Goal: Information Seeking & Learning: Learn about a topic

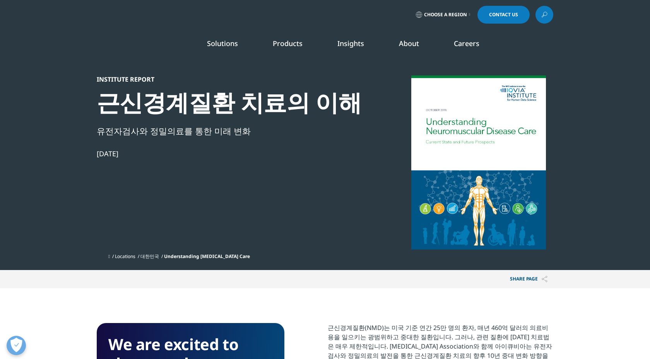
scroll to position [427, 456]
click at [459, 49] on li "Careers IQVIA Careers Overview Our Company Culture Benefits Life at IQVIA Blog …" at bounding box center [466, 51] width 60 height 25
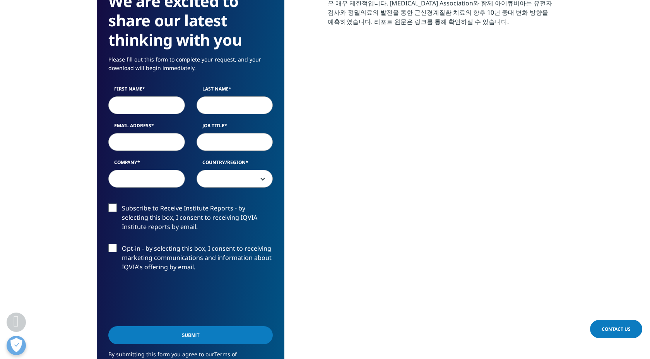
scroll to position [624, 0]
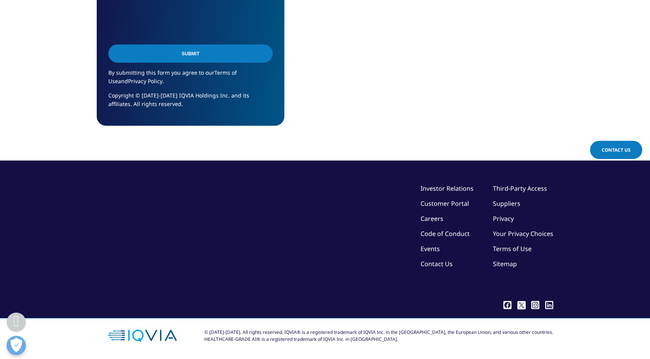
click at [436, 221] on link "Careers" at bounding box center [431, 218] width 23 height 9
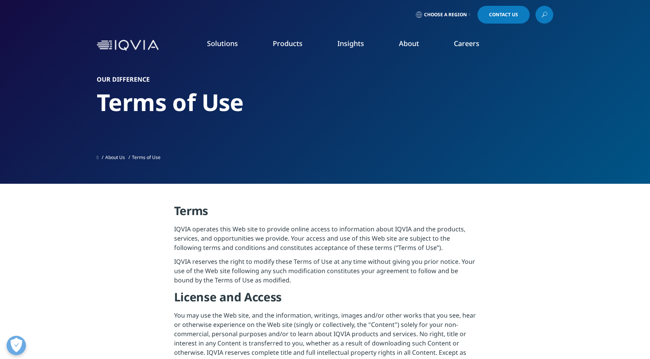
click at [221, 46] on link "Solutions" at bounding box center [222, 43] width 31 height 9
click at [88, 82] on span "quick find a capability" at bounding box center [83, 83] width 61 height 7
click at [219, 46] on link "Solutions" at bounding box center [222, 43] width 31 height 9
click at [173, 125] on link "Consumer Health" at bounding box center [210, 127] width 109 height 9
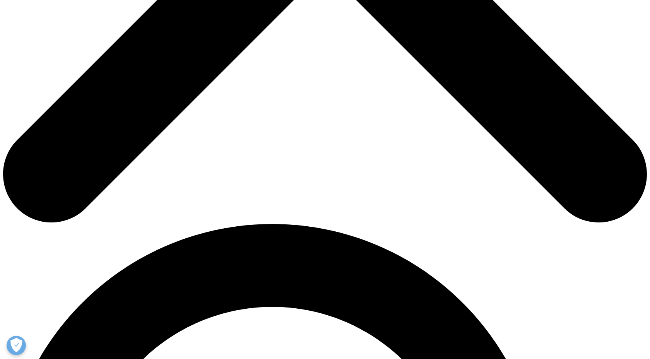
scroll to position [430, 0]
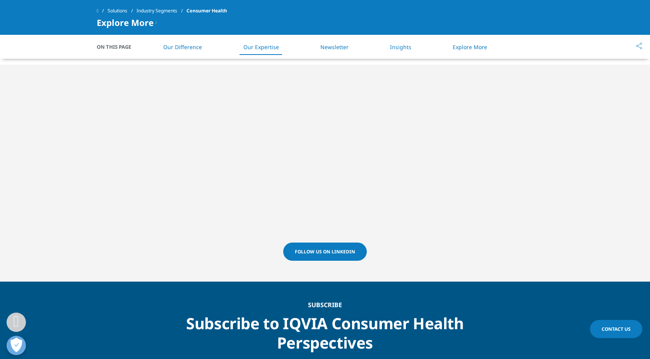
click at [350, 45] on li "Newsletter" at bounding box center [334, 47] width 44 height 23
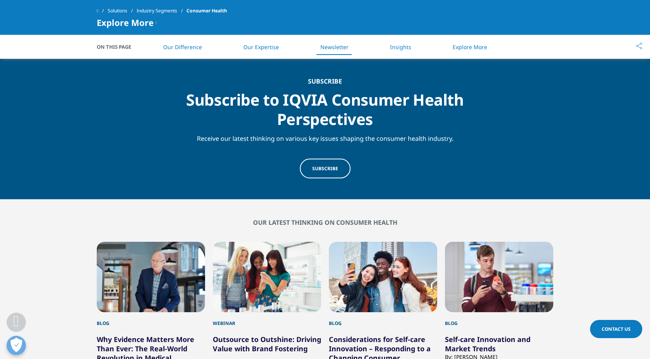
scroll to position [656, 0]
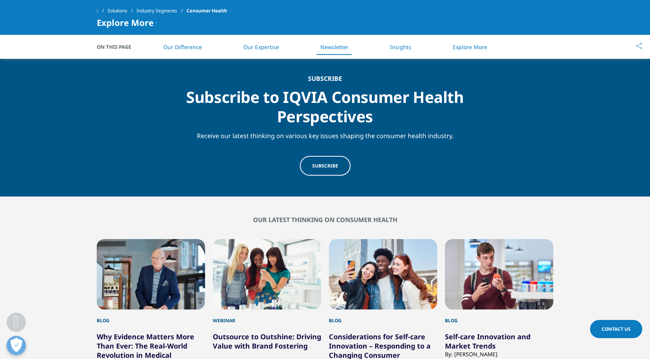
click at [334, 169] on link "Subscribe" at bounding box center [325, 166] width 51 height 20
click at [341, 51] on li "Newsletter" at bounding box center [334, 47] width 44 height 23
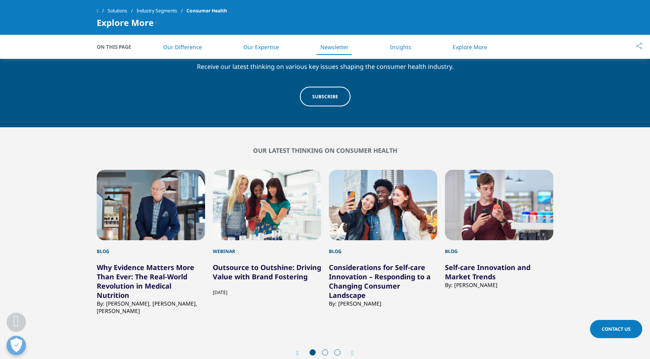
scroll to position [744, 0]
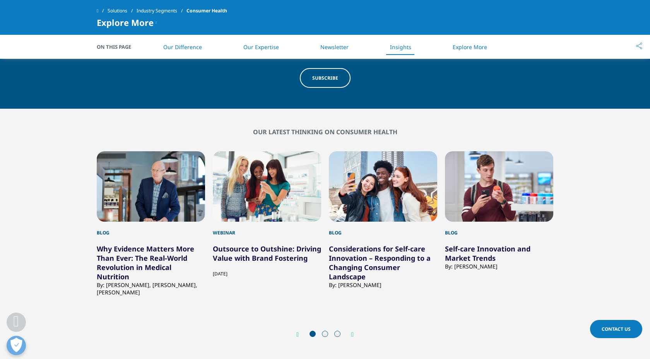
click at [226, 207] on div "2 / 12" at bounding box center [267, 186] width 108 height 70
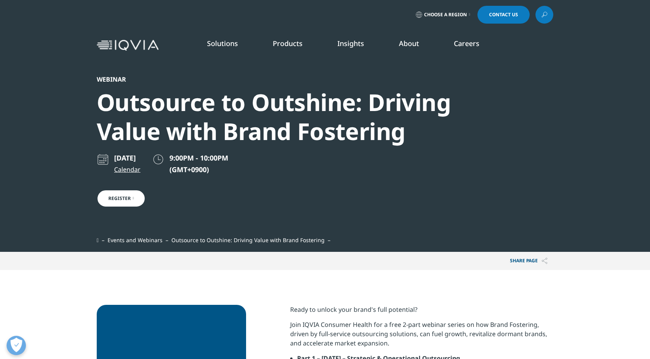
click at [353, 102] on link "News" at bounding box center [418, 104] width 154 height 9
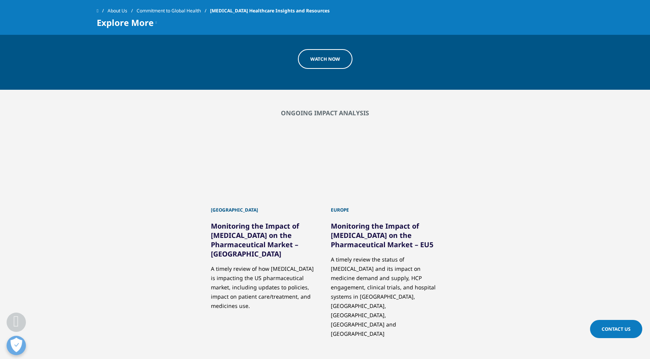
scroll to position [425, 0]
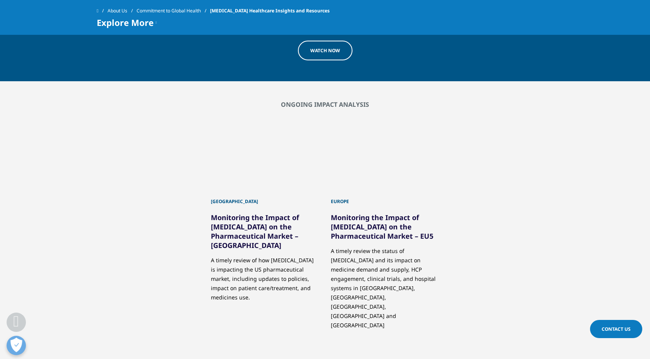
click at [264, 179] on div at bounding box center [265, 155] width 108 height 70
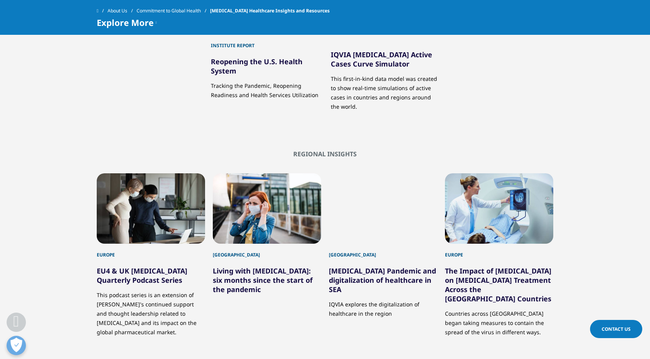
scroll to position [823, 0]
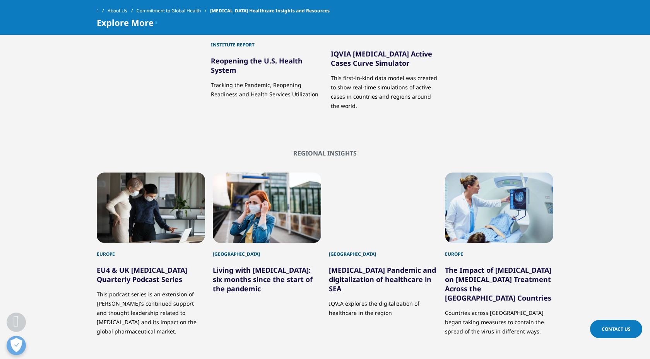
click at [362, 199] on div "3 / 10" at bounding box center [383, 207] width 108 height 70
click at [367, 265] on link "COVID-19 Pandemic and digitalization of healthcare in SEA" at bounding box center [382, 279] width 107 height 28
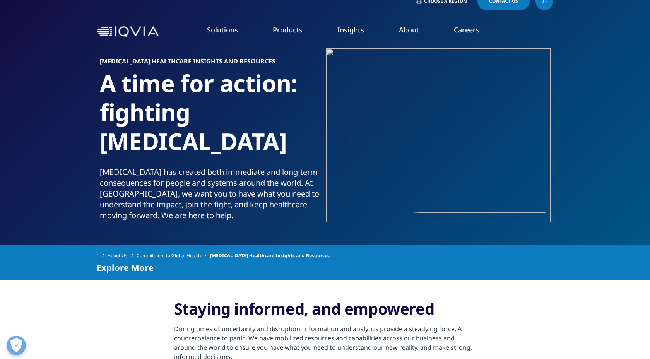
scroll to position [0, 0]
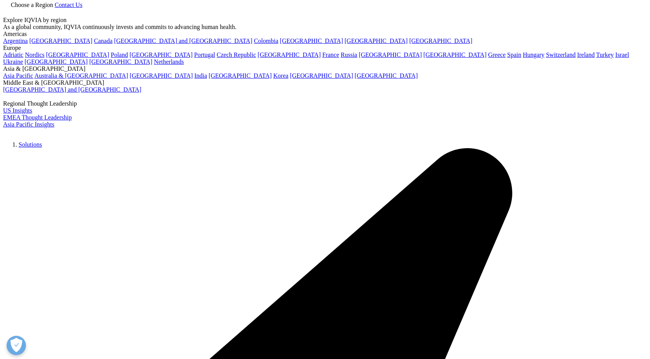
scroll to position [427, 456]
